Goal: Task Accomplishment & Management: Complete application form

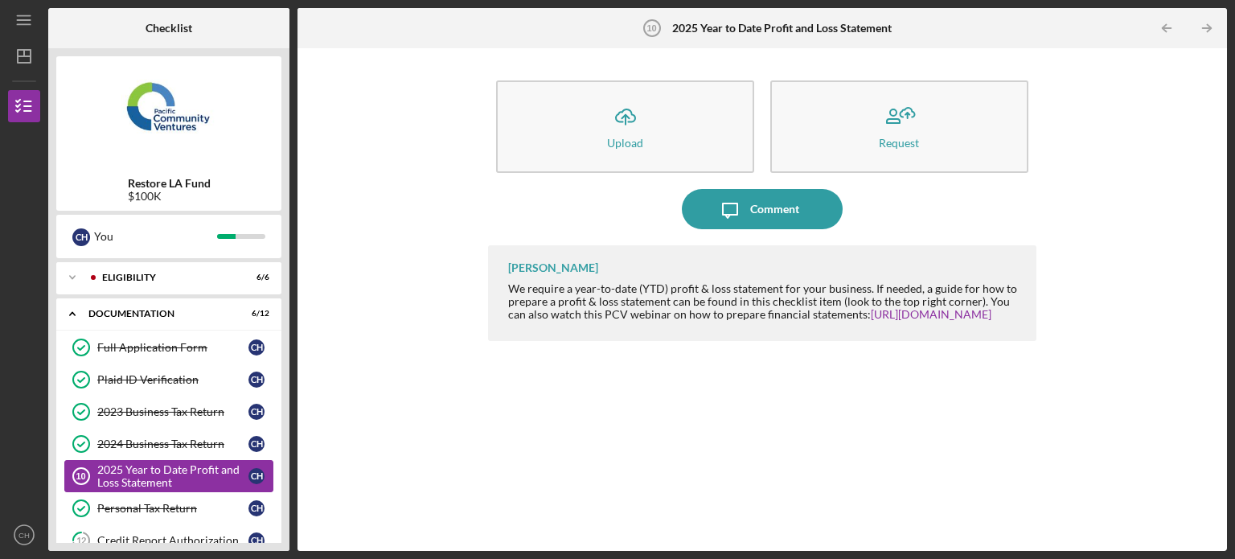
scroll to position [32, 0]
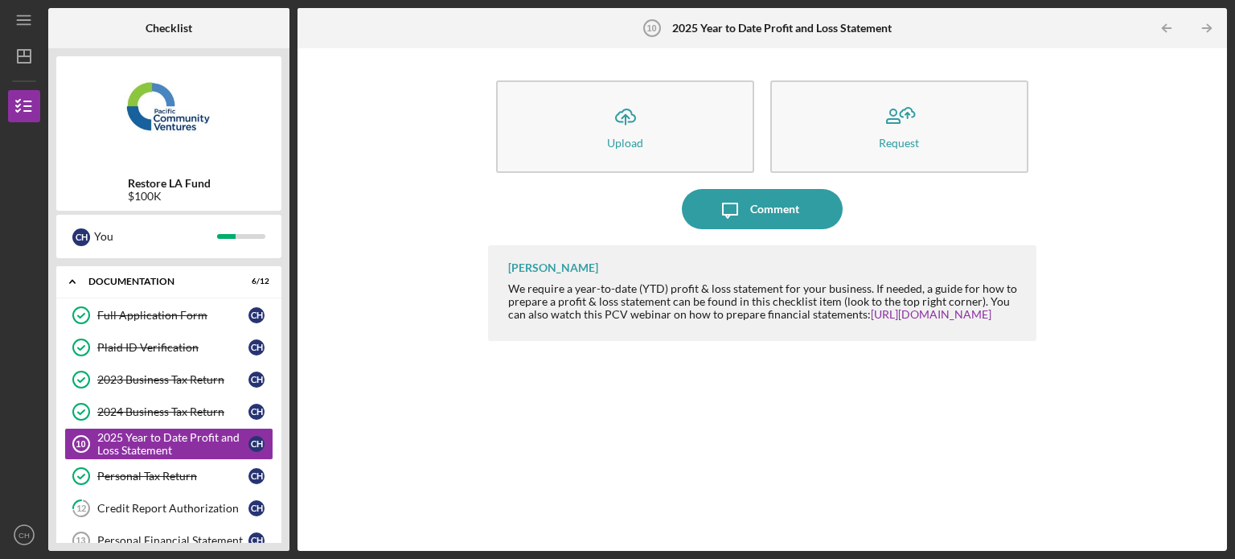
click at [277, 342] on div "Full Application Form Full Application Form C H Plaid ID Verification Plaid ID …" at bounding box center [168, 496] width 225 height 394
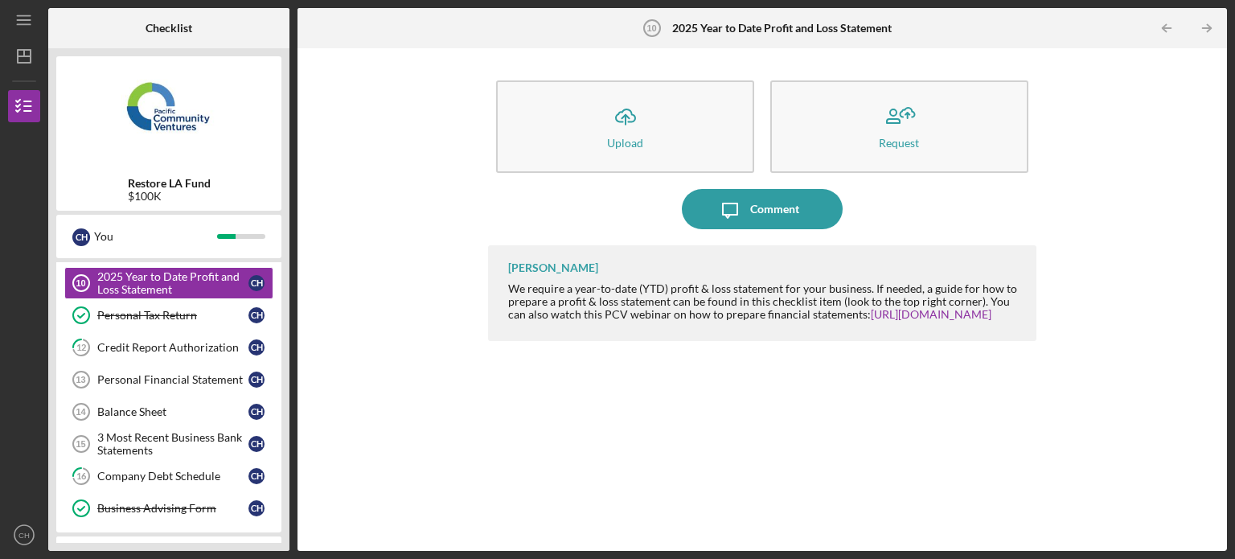
scroll to position [225, 0]
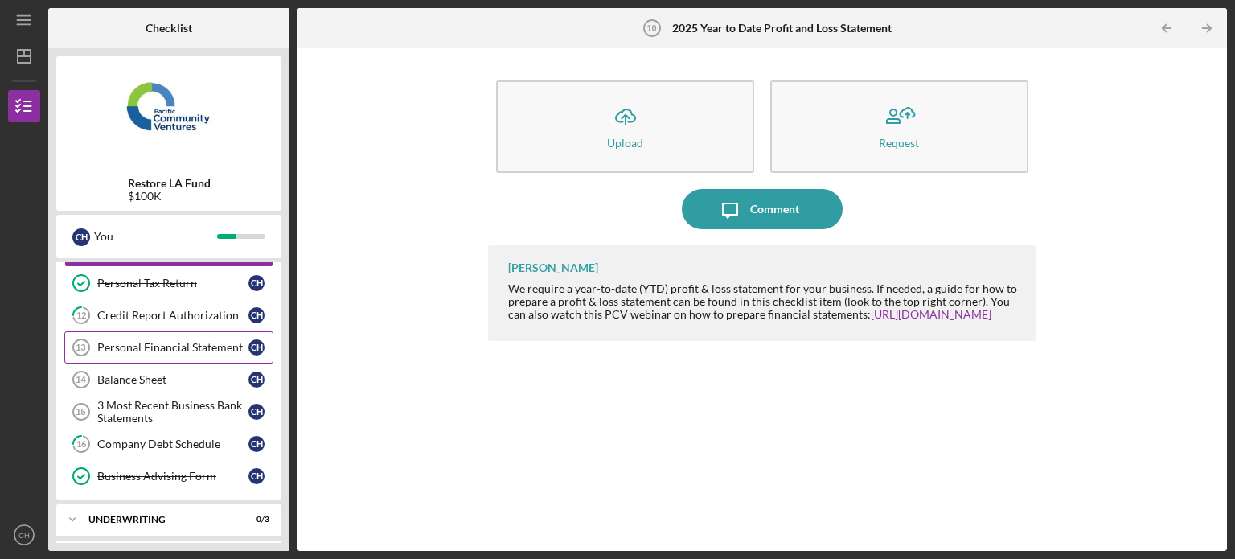
click at [206, 336] on link "Personal Financial Statement 13 Personal Financial Statement C H" at bounding box center [168, 347] width 209 height 32
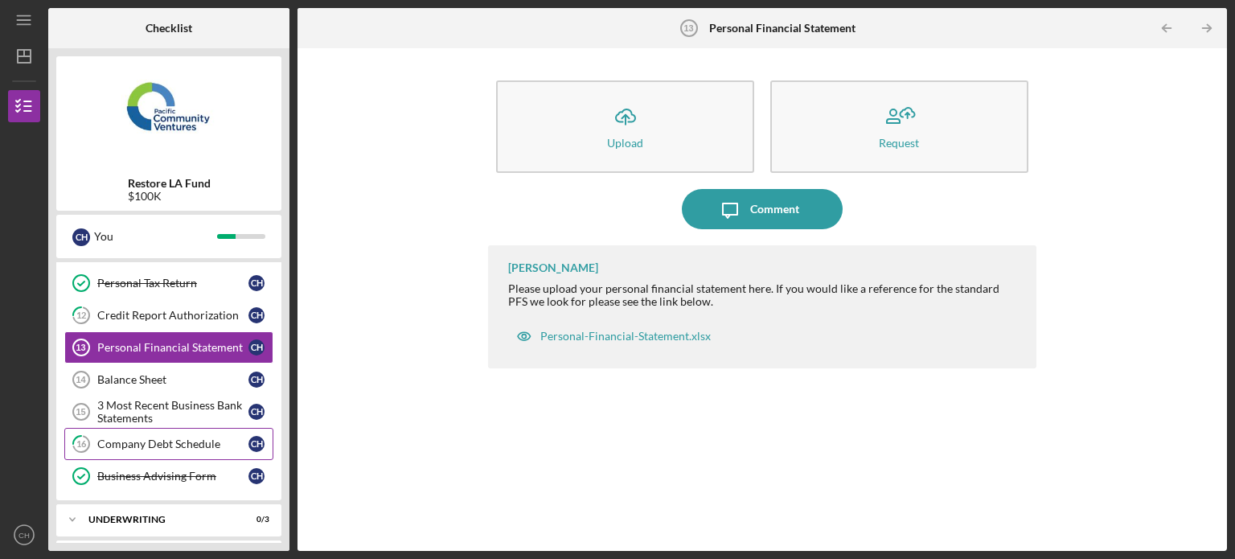
click at [207, 437] on div "Company Debt Schedule" at bounding box center [172, 443] width 151 height 13
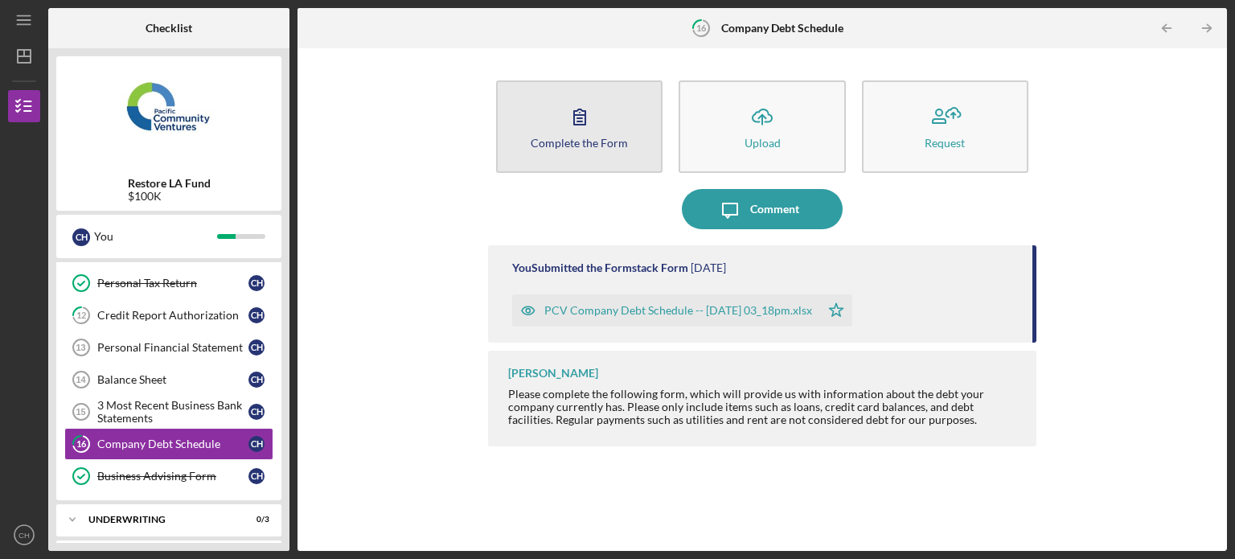
click at [598, 159] on button "Complete the Form Form" at bounding box center [579, 126] width 166 height 92
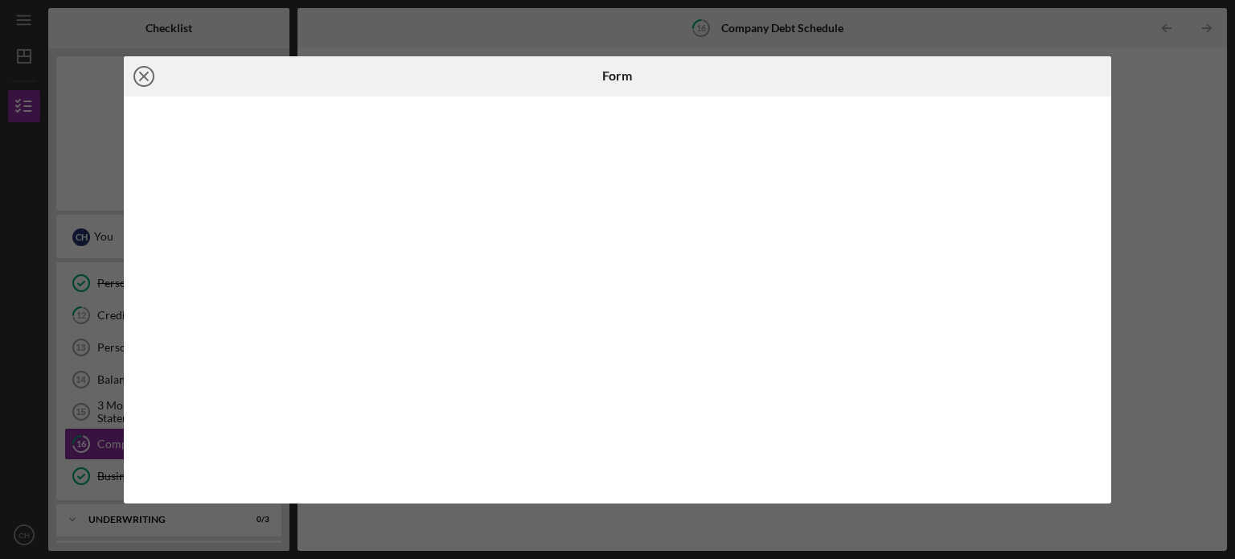
click at [148, 85] on icon "Icon/Close" at bounding box center [144, 76] width 40 height 40
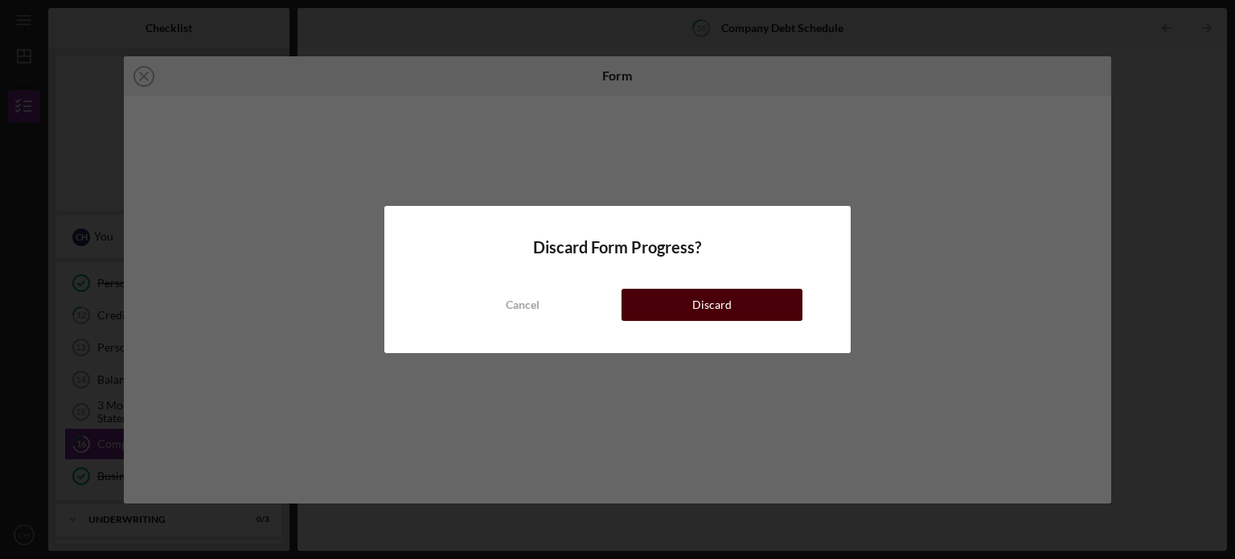
click at [751, 302] on button "Discard" at bounding box center [712, 305] width 181 height 32
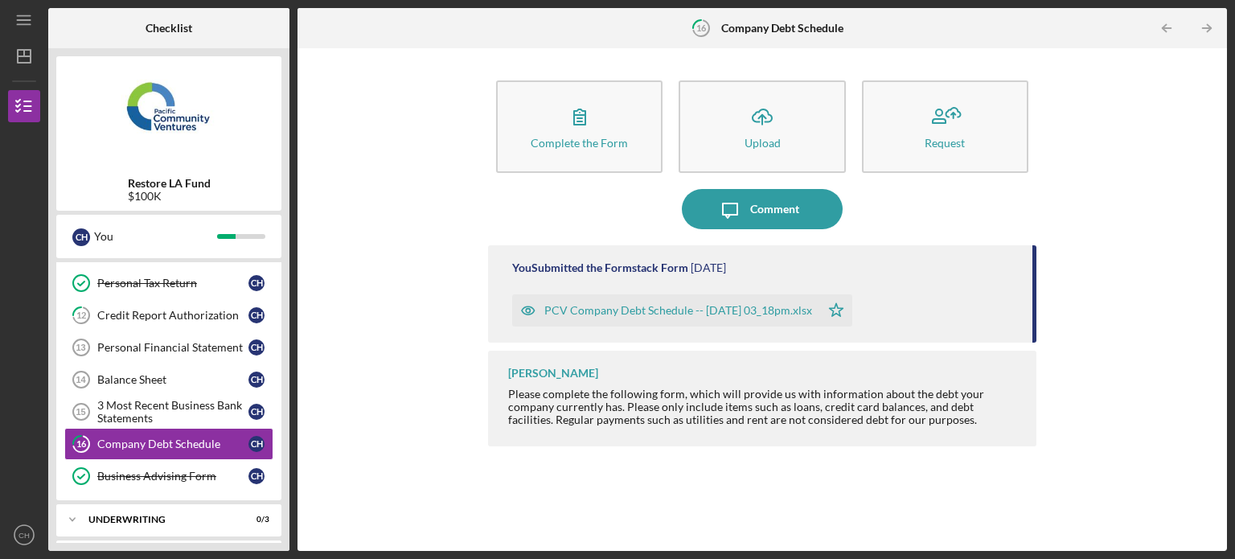
click at [712, 313] on div "PCV Company Debt Schedule -- [DATE] 03_18pm.xlsx" at bounding box center [678, 310] width 268 height 13
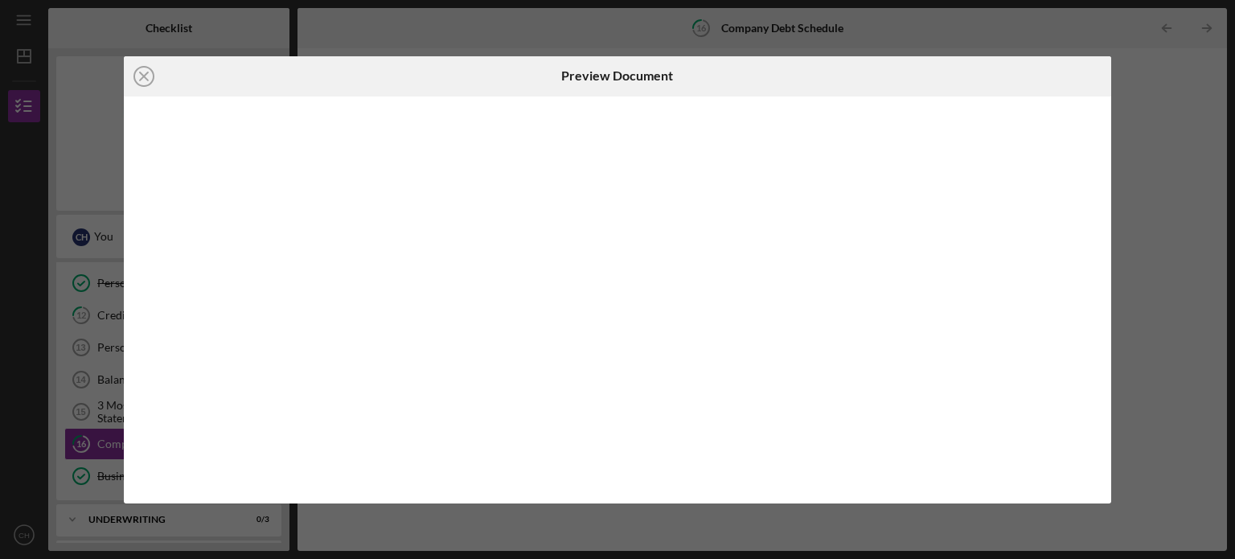
click at [712, 313] on div at bounding box center [618, 299] width 988 height 407
drag, startPoint x: 1113, startPoint y: 183, endPoint x: 1114, endPoint y: 154, distance: 29.8
click at [1114, 154] on div "Icon/Close Preview Document Icon/Download" at bounding box center [617, 279] width 1235 height 559
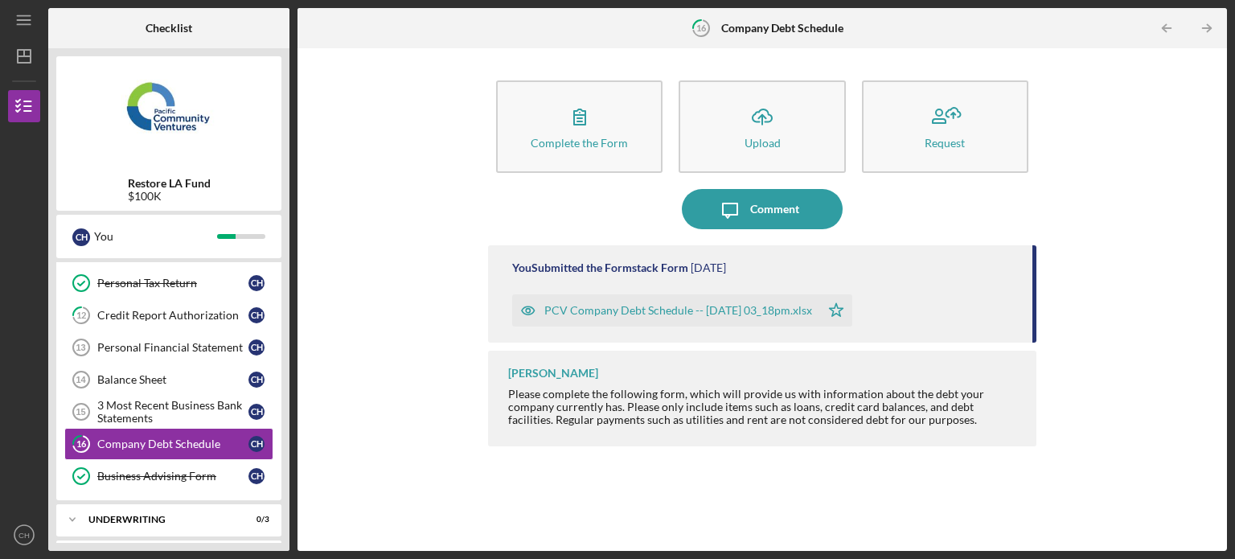
click at [775, 304] on div "PCV Company Debt Schedule -- [DATE] 03_18pm.xlsx" at bounding box center [678, 310] width 268 height 13
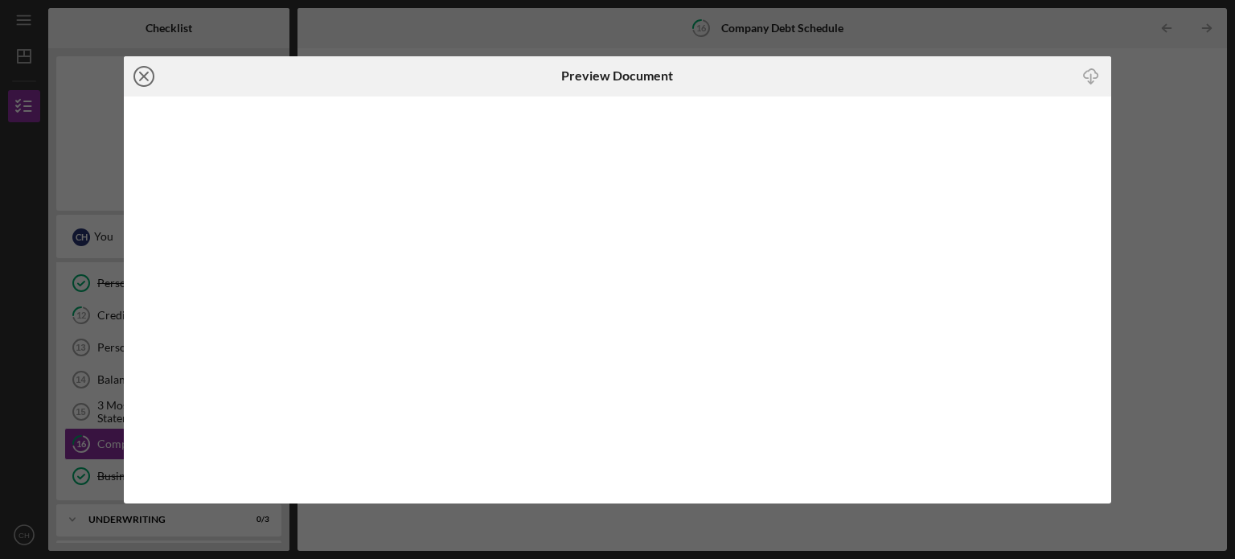
click at [145, 80] on icon "Icon/Close" at bounding box center [144, 76] width 40 height 40
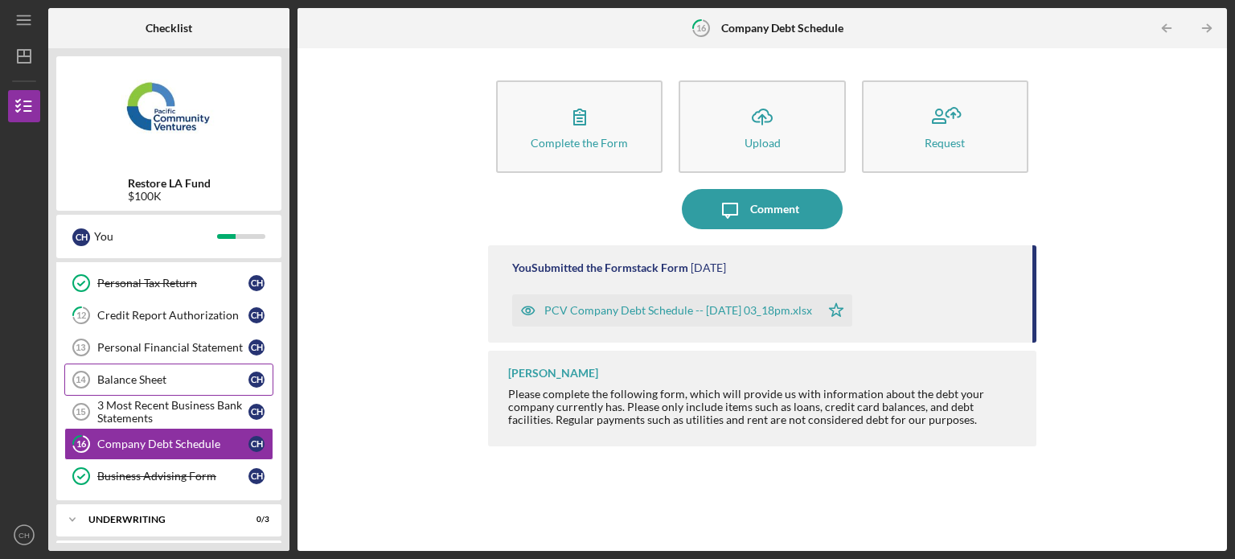
click at [228, 377] on div "Balance Sheet" at bounding box center [172, 379] width 151 height 13
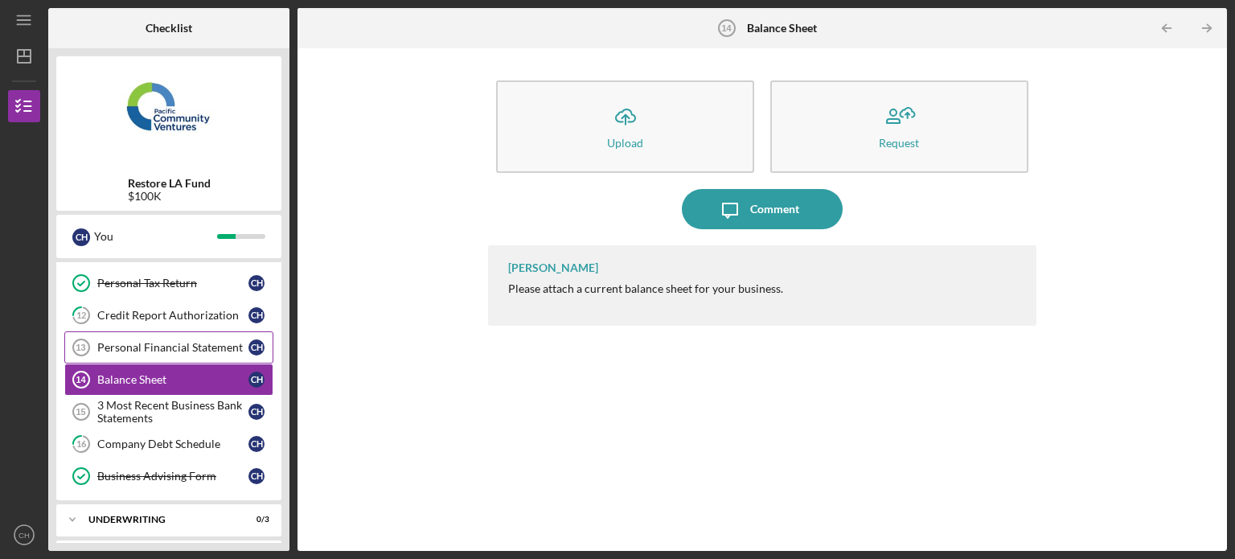
click at [232, 347] on div "Personal Financial Statement" at bounding box center [172, 347] width 151 height 13
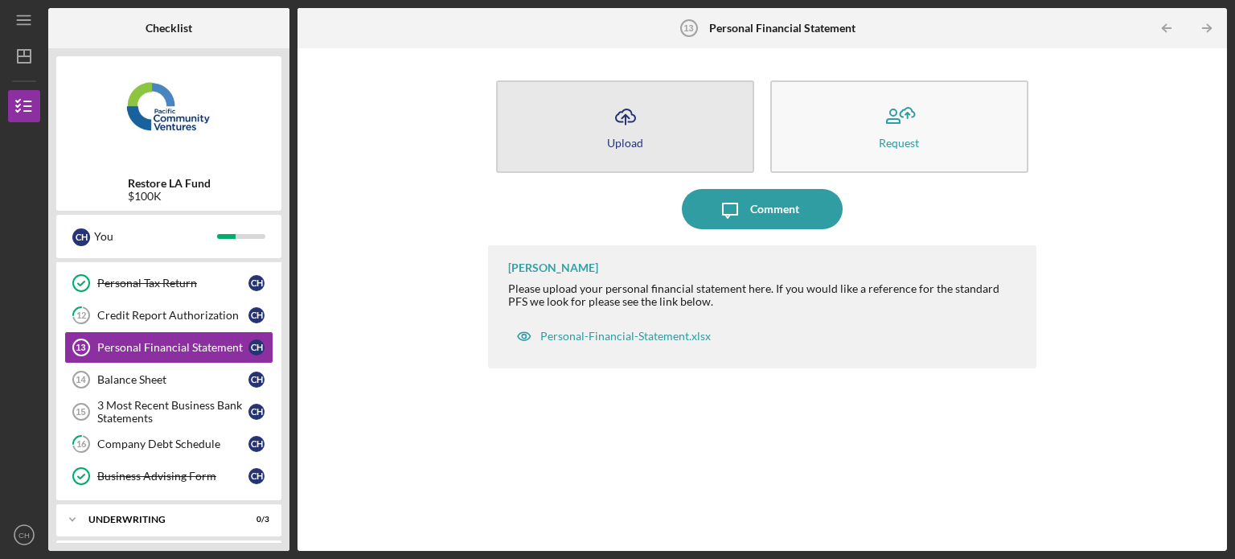
click at [672, 139] on button "Icon/Upload Upload" at bounding box center [625, 126] width 258 height 92
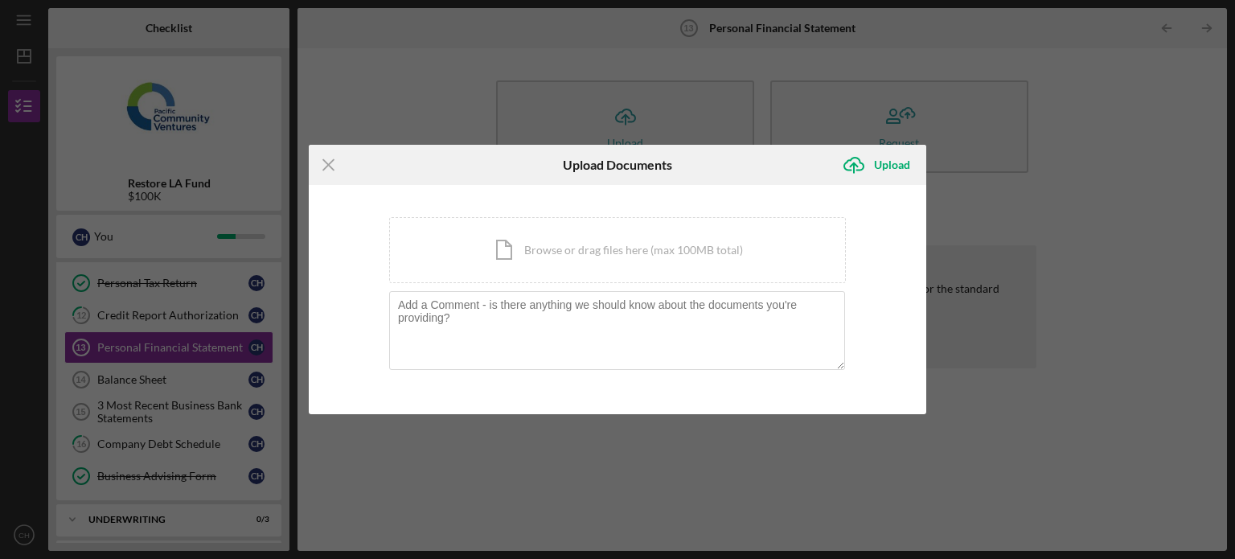
click at [982, 176] on div "Icon/Menu Close Upload Documents Icon/Upload Upload You're uploading documents …" at bounding box center [617, 279] width 1235 height 559
click at [325, 170] on icon "Icon/Menu Close" at bounding box center [329, 165] width 40 height 40
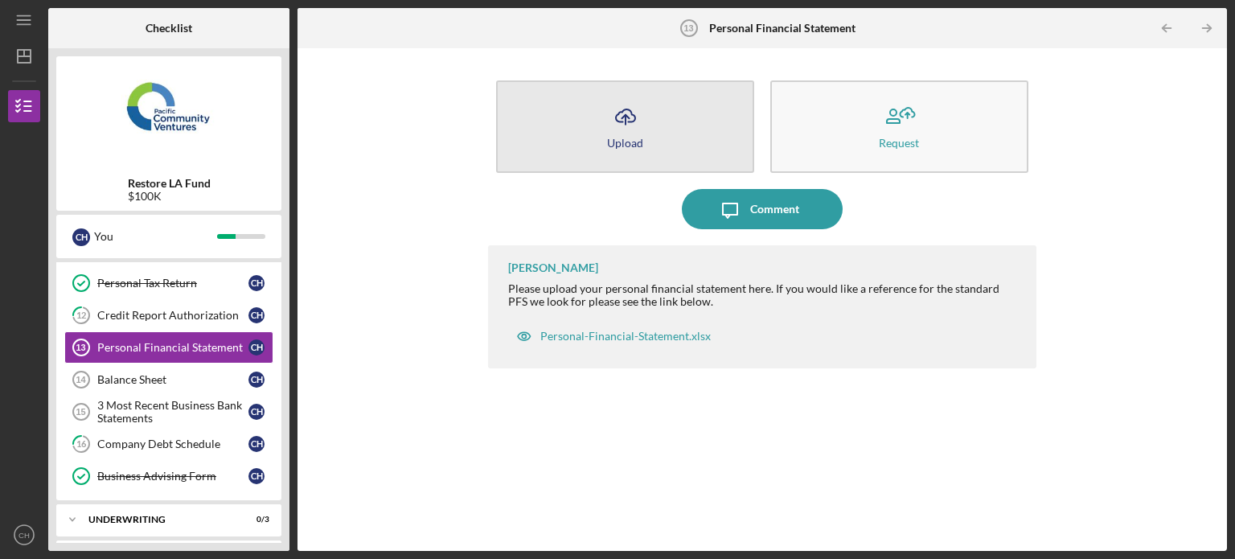
click at [637, 105] on icon "Icon/Upload" at bounding box center [625, 116] width 40 height 40
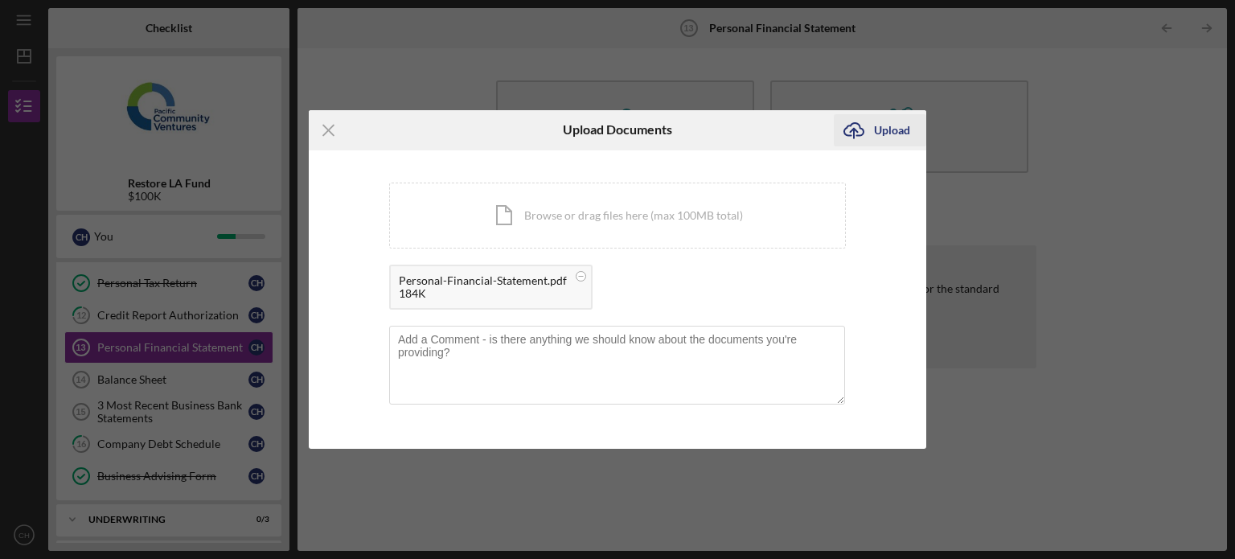
click at [884, 130] on div "Upload" at bounding box center [892, 130] width 36 height 32
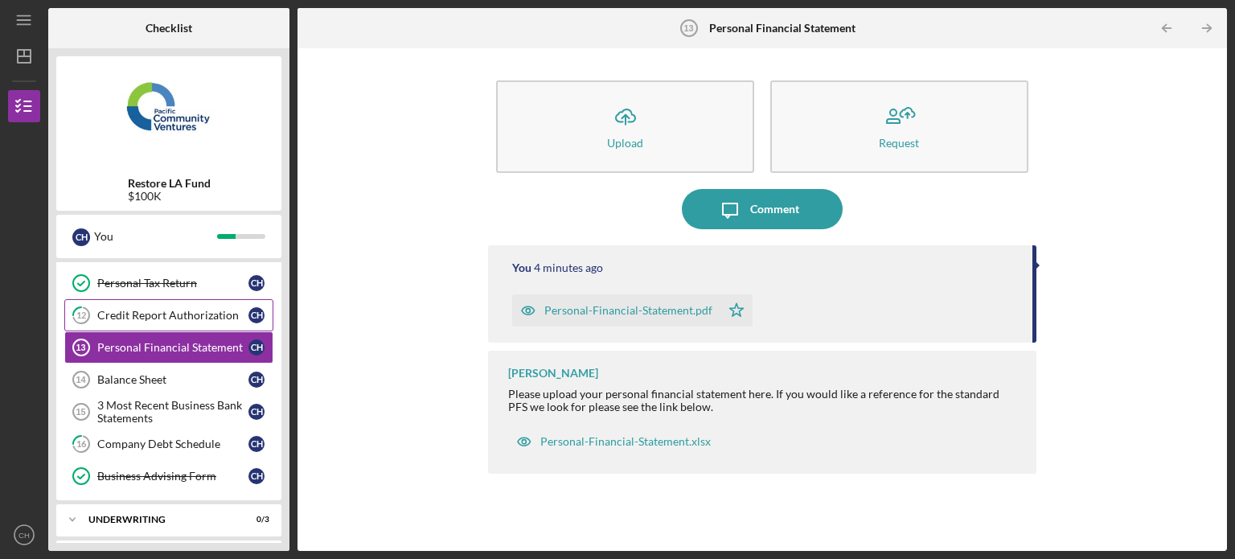
click at [183, 318] on div "Credit Report Authorization" at bounding box center [172, 315] width 151 height 13
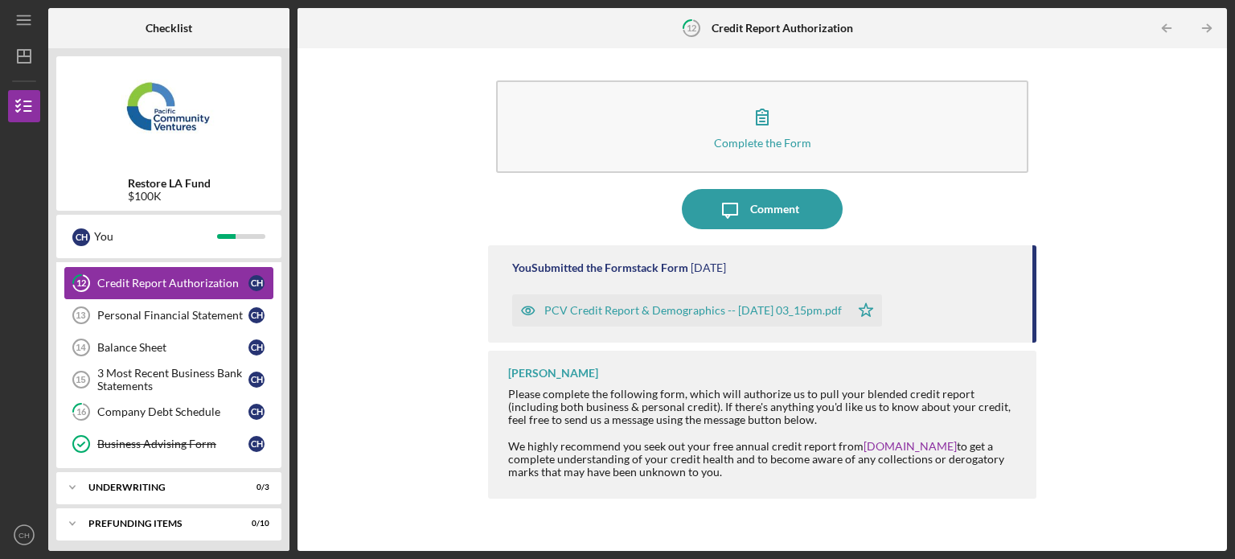
scroll to position [259, 0]
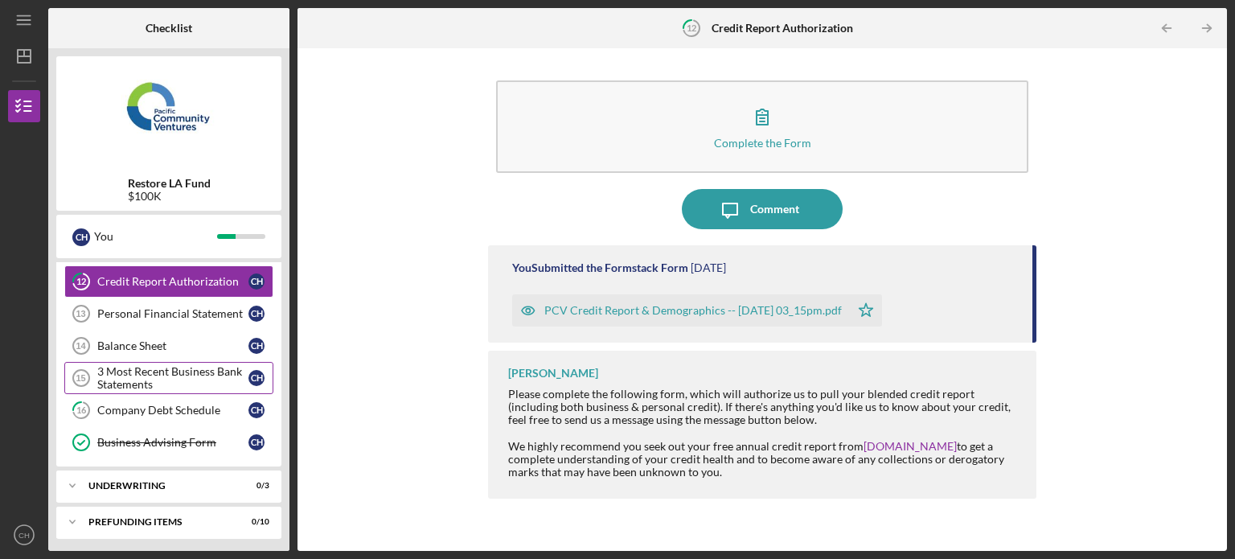
click at [188, 362] on link "3 Most Recent Business Bank Statements 15 3 Most Recent Business Bank Statement…" at bounding box center [168, 378] width 209 height 32
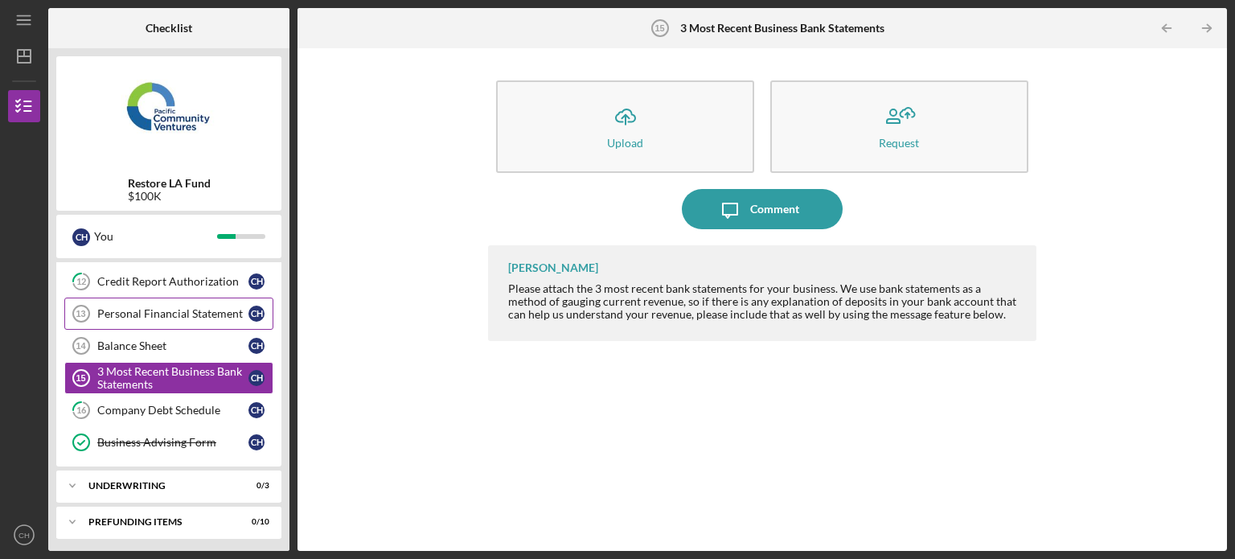
click at [204, 322] on link "Personal Financial Statement 13 Personal Financial Statement C H" at bounding box center [168, 313] width 209 height 32
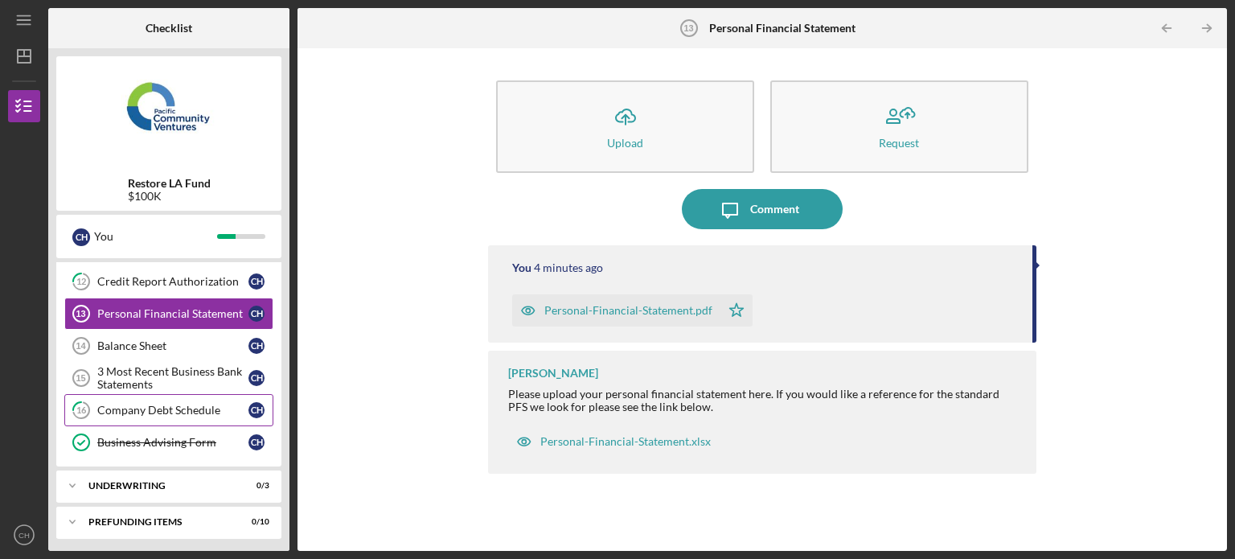
click at [199, 405] on div "Company Debt Schedule" at bounding box center [172, 410] width 151 height 13
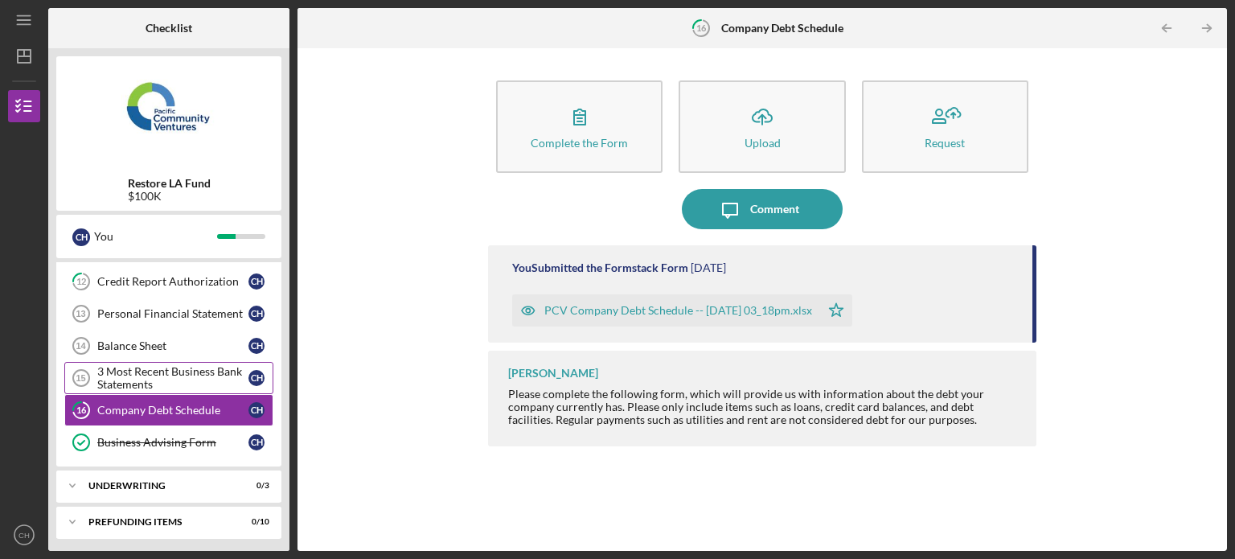
click at [193, 380] on div "3 Most Recent Business Bank Statements" at bounding box center [172, 378] width 151 height 26
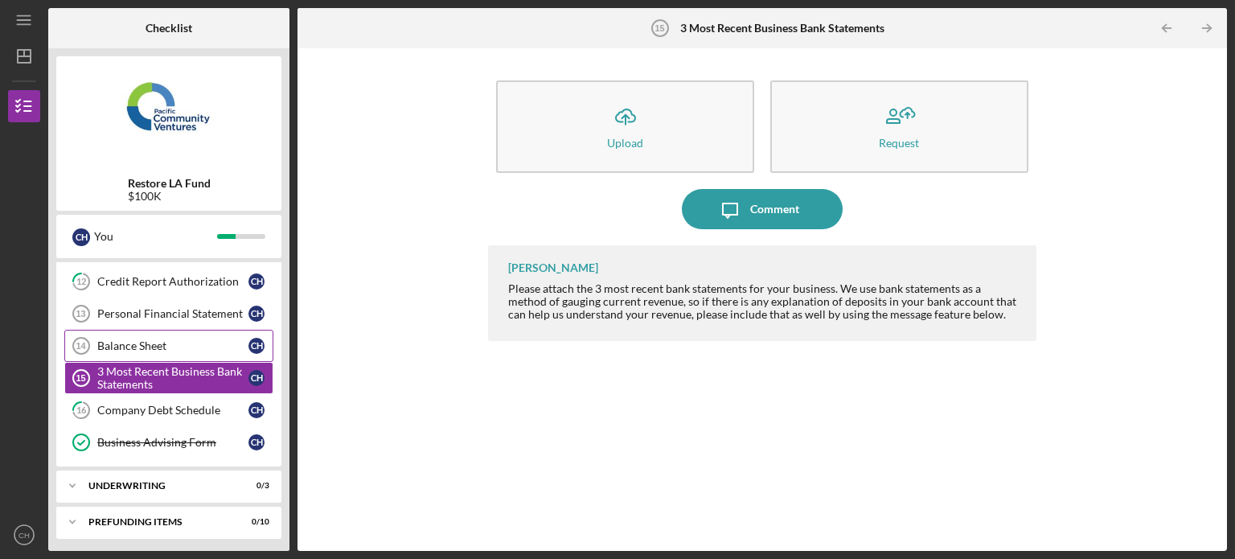
click at [190, 339] on div "Balance Sheet" at bounding box center [172, 345] width 151 height 13
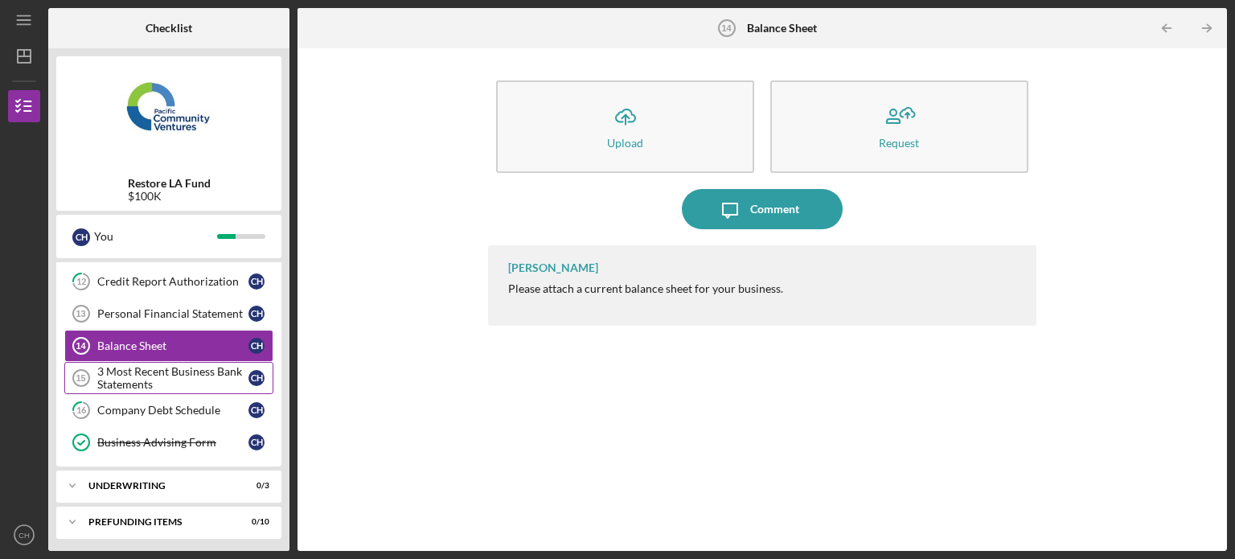
click at [195, 362] on link "3 Most Recent Business Bank Statements 15 3 Most Recent Business Bank Statement…" at bounding box center [168, 378] width 209 height 32
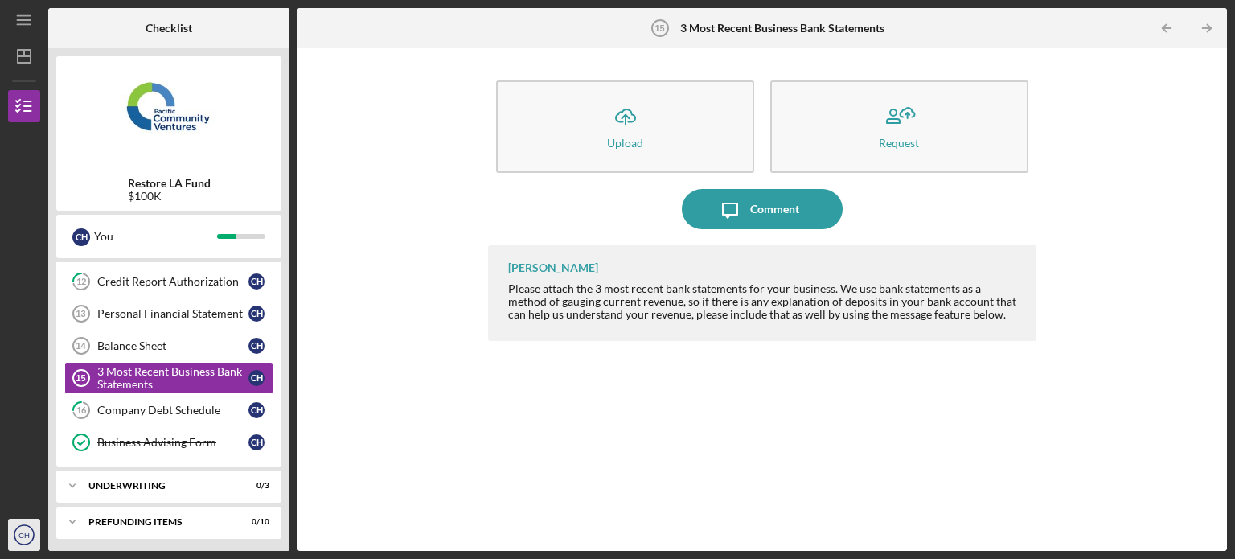
click at [31, 523] on icon "CH" at bounding box center [24, 535] width 32 height 40
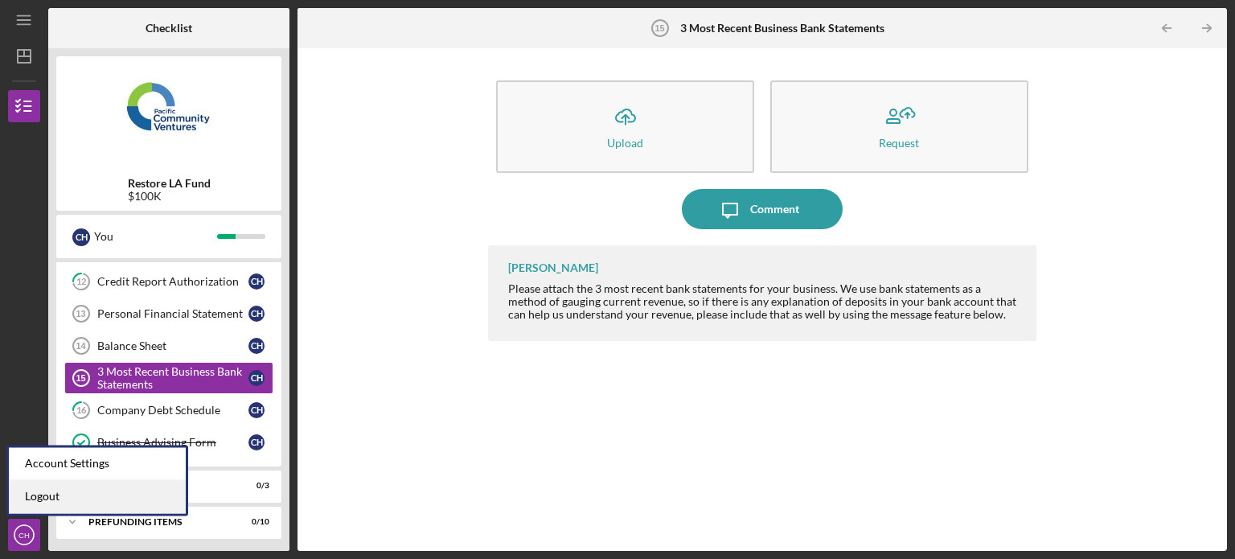
click at [84, 498] on link "Logout" at bounding box center [97, 496] width 177 height 33
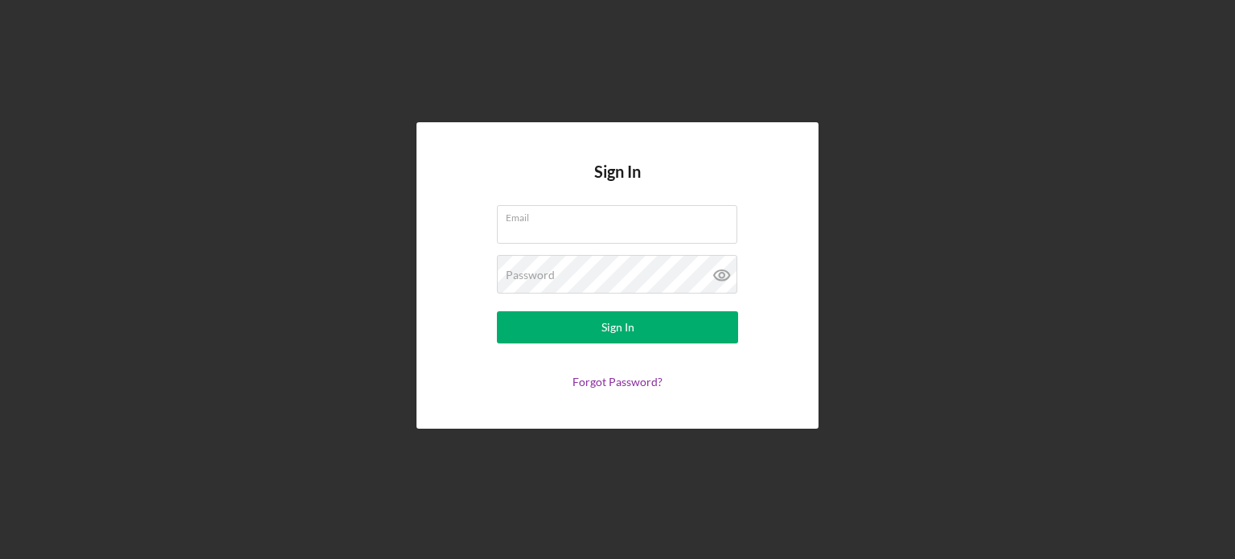
type input "[EMAIL_ADDRESS][DOMAIN_NAME]"
drag, startPoint x: 659, startPoint y: 221, endPoint x: 580, endPoint y: 221, distance: 79.6
click at [580, 221] on label "Email" at bounding box center [622, 215] width 232 height 18
click at [580, 221] on input "[EMAIL_ADDRESS][DOMAIN_NAME]" at bounding box center [617, 224] width 240 height 39
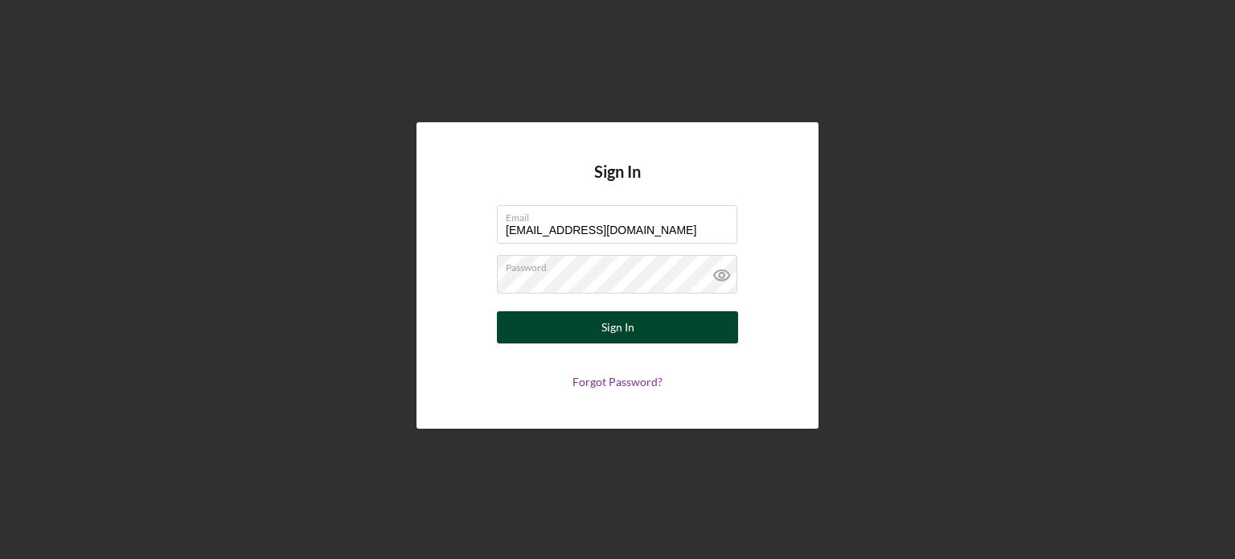
click at [619, 320] on div "Sign In" at bounding box center [617, 327] width 33 height 32
